Goal: Navigation & Orientation: Find specific page/section

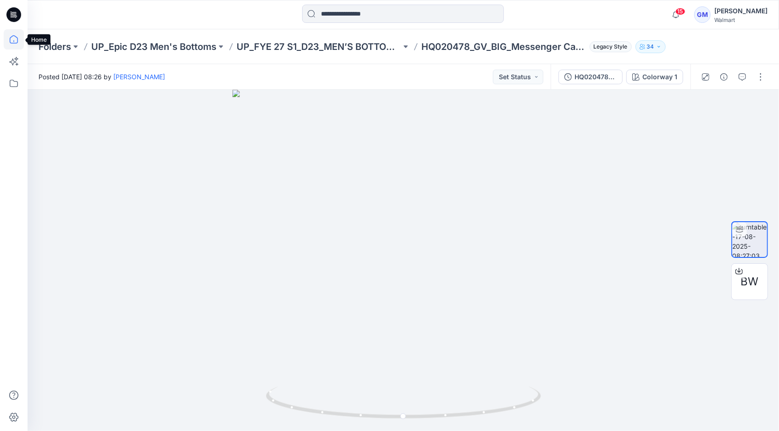
click at [7, 45] on icon at bounding box center [14, 39] width 20 height 20
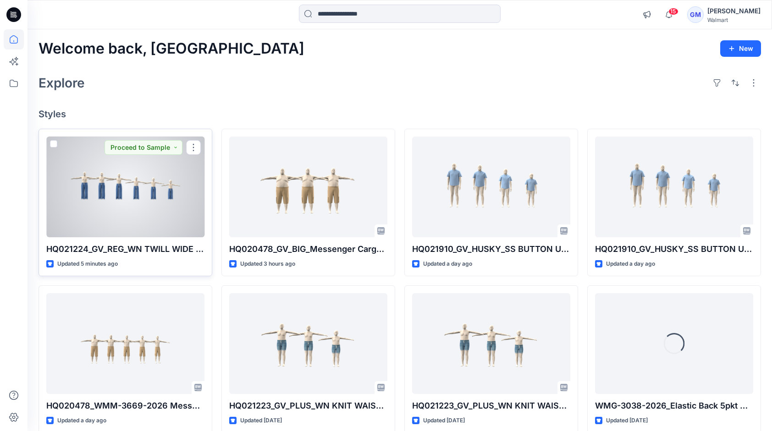
click at [160, 203] on div at bounding box center [125, 187] width 158 height 101
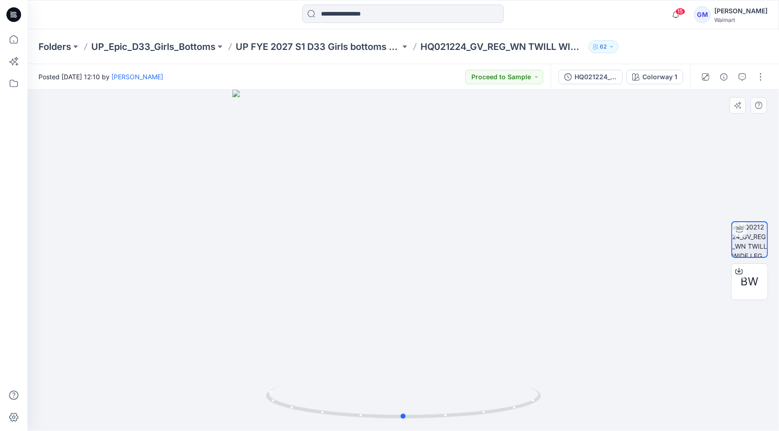
click at [67, 300] on div at bounding box center [404, 261] width 752 height 342
click at [329, 49] on p "UP FYE 2027 S1 D33 Girls bottoms Epic" at bounding box center [318, 46] width 165 height 13
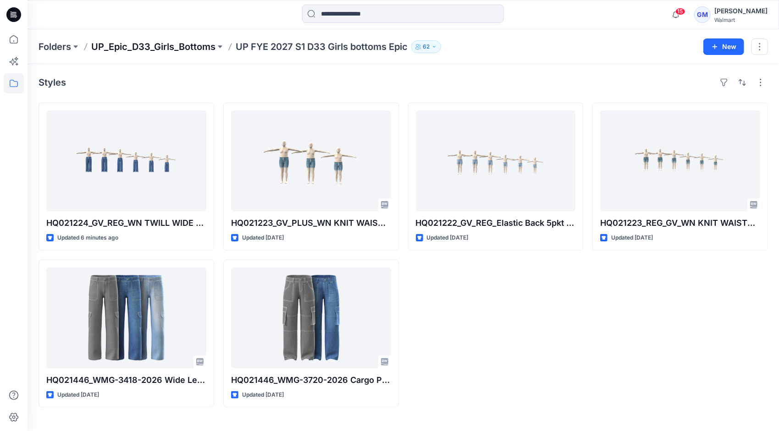
click at [180, 42] on p "UP_Epic_D33_Girls_Bottoms" at bounding box center [153, 46] width 124 height 13
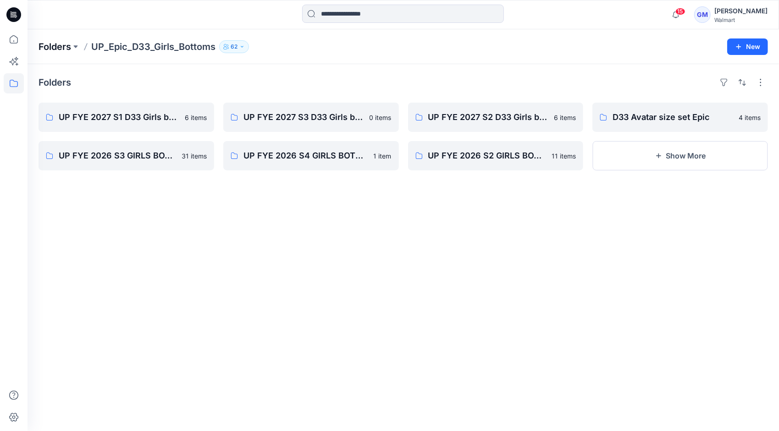
click at [53, 51] on p "Folders" at bounding box center [55, 46] width 33 height 13
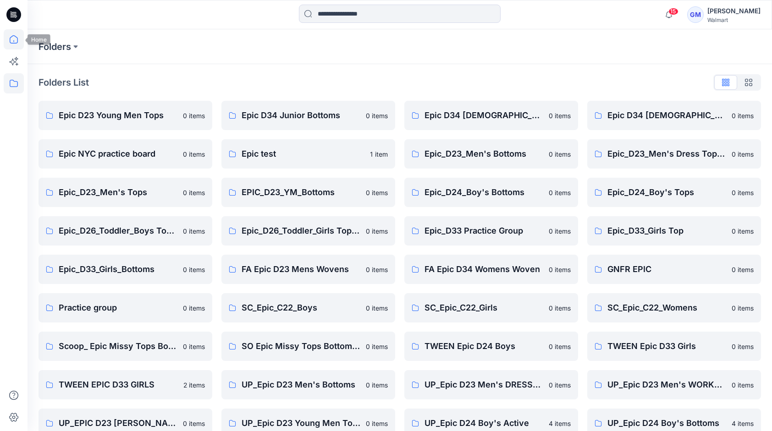
click at [10, 39] on icon at bounding box center [14, 39] width 8 height 8
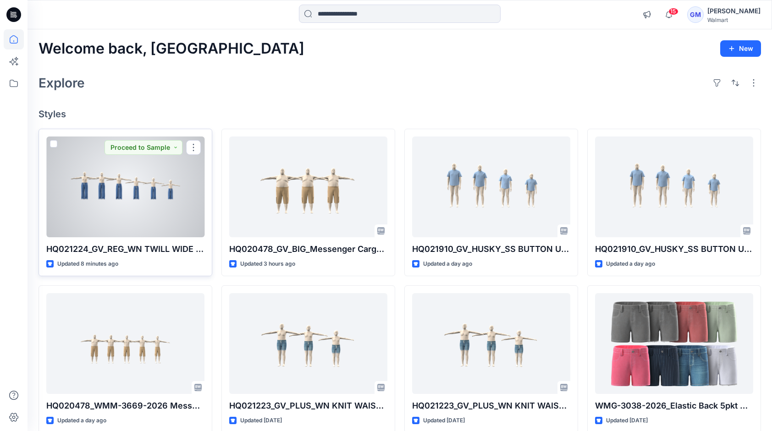
click at [157, 218] on div at bounding box center [125, 187] width 158 height 101
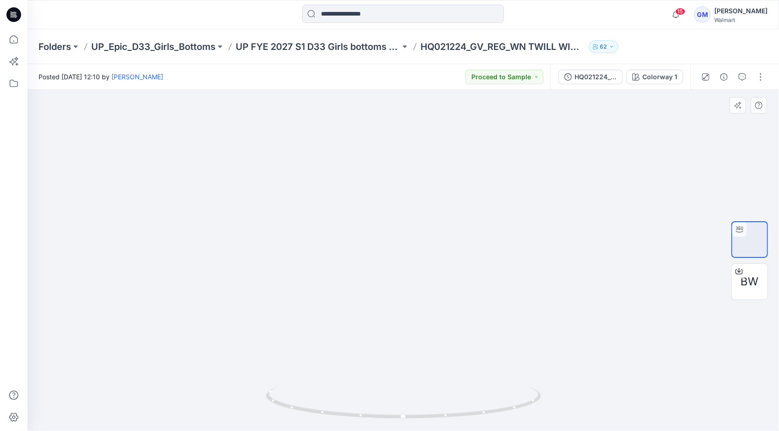
click at [123, 239] on div at bounding box center [404, 261] width 752 height 342
